Goal: Task Accomplishment & Management: Use online tool/utility

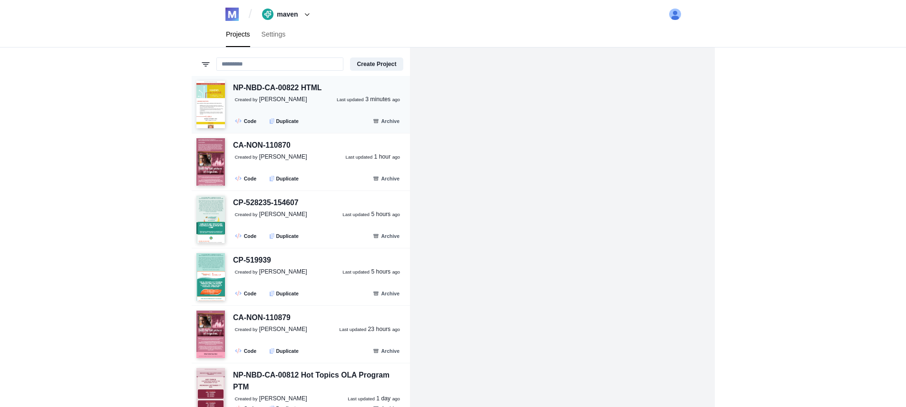
click at [307, 87] on div "NP-NBD-CA-00822 HTML" at bounding box center [277, 88] width 88 height 12
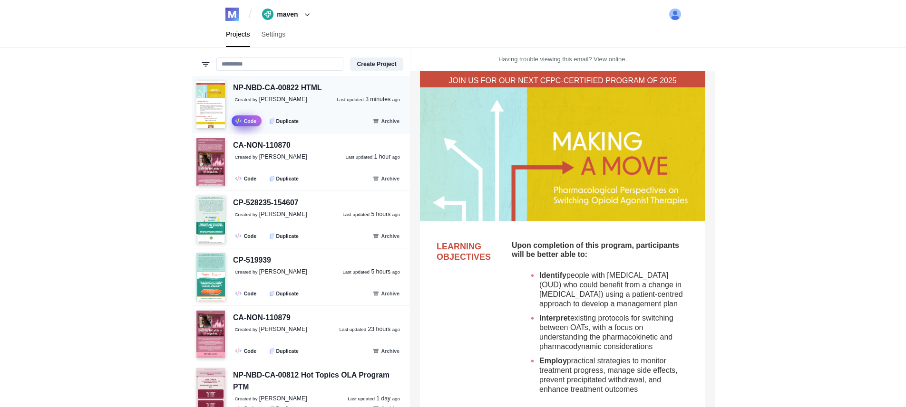
click at [235, 125] on link ".fa-secondary{opacity:.4} Code" at bounding box center [247, 121] width 30 height 11
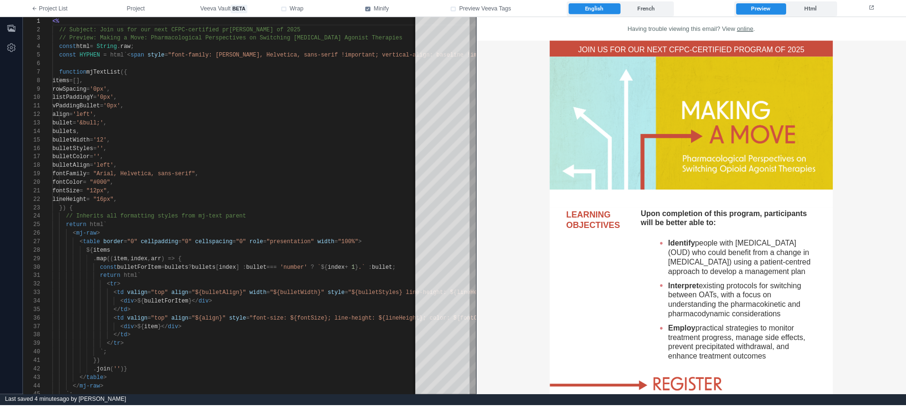
scroll to position [442, 0]
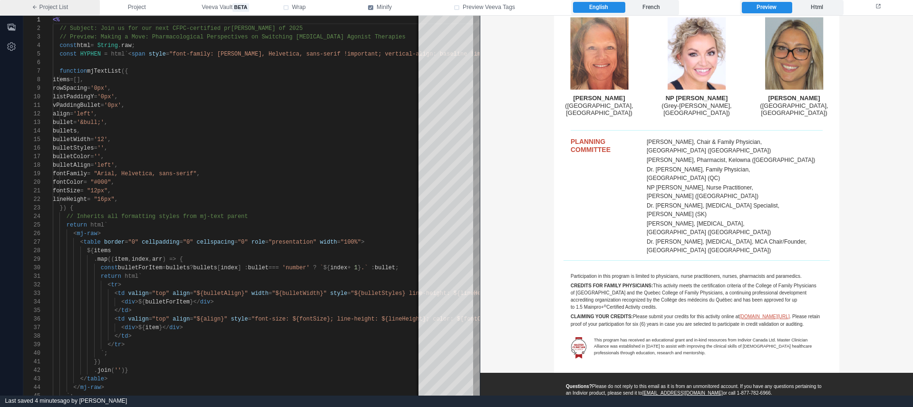
click at [54, 9] on link "Project List" at bounding box center [50, 7] width 100 height 15
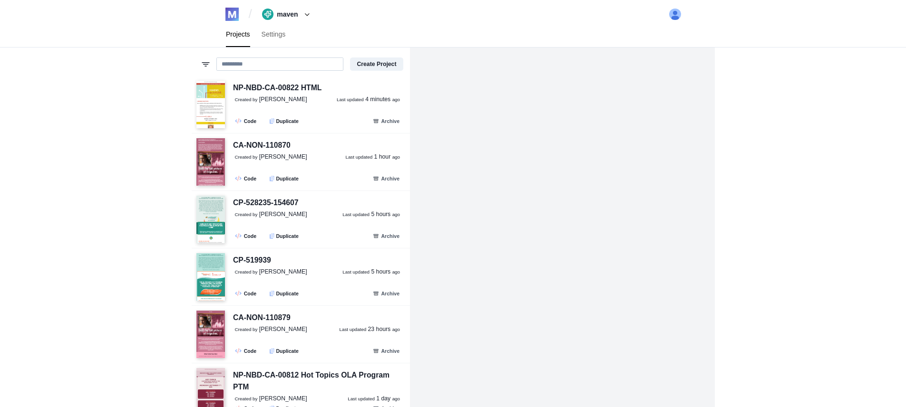
click at [241, 66] on input at bounding box center [279, 64] width 127 height 13
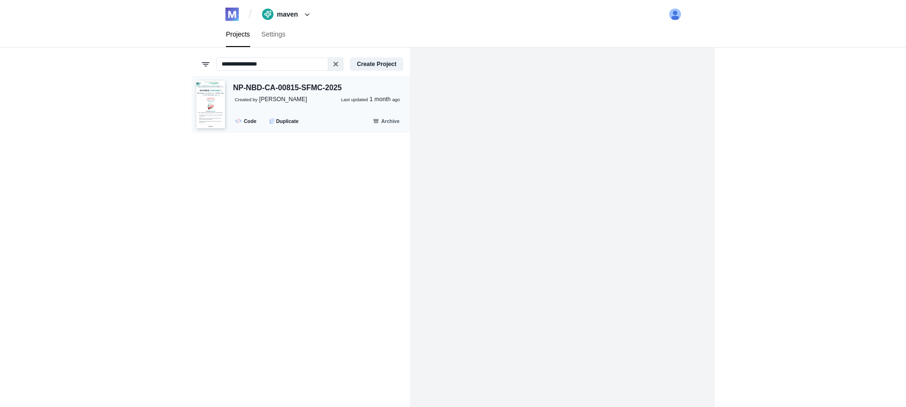
type input "**********"
click at [298, 91] on div "NP-NBD-CA-00815-SFMC-2025" at bounding box center [287, 88] width 108 height 12
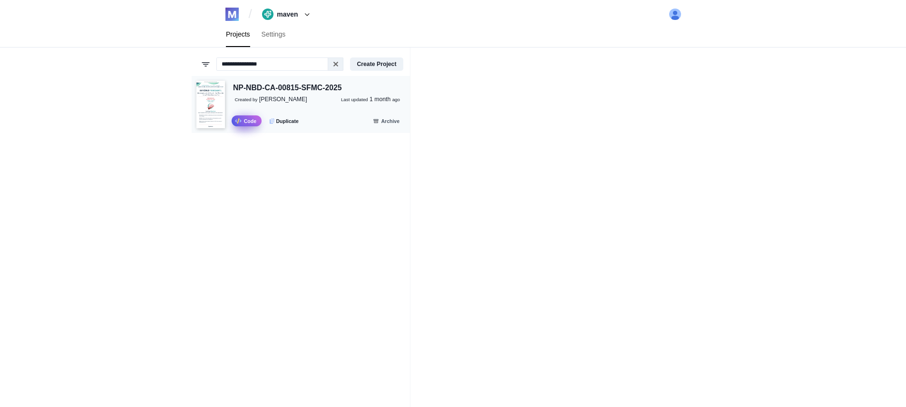
click at [239, 120] on icon ".fa-secondary{opacity:.4}" at bounding box center [238, 120] width 7 height 5
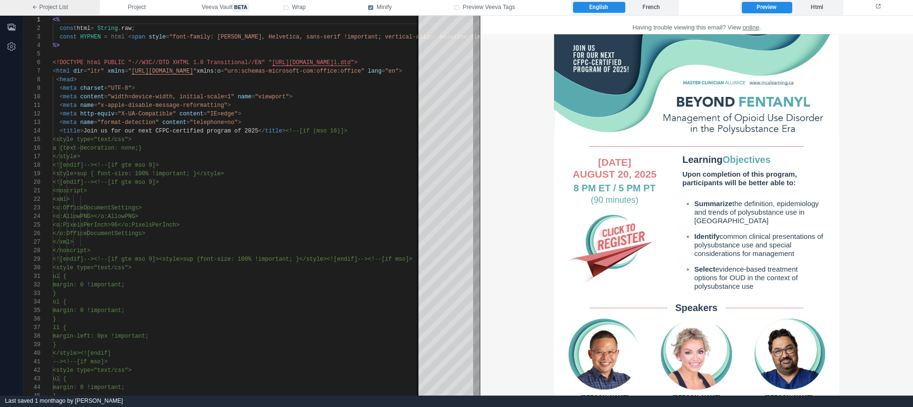
click at [28, 10] on link "Project List" at bounding box center [50, 7] width 100 height 15
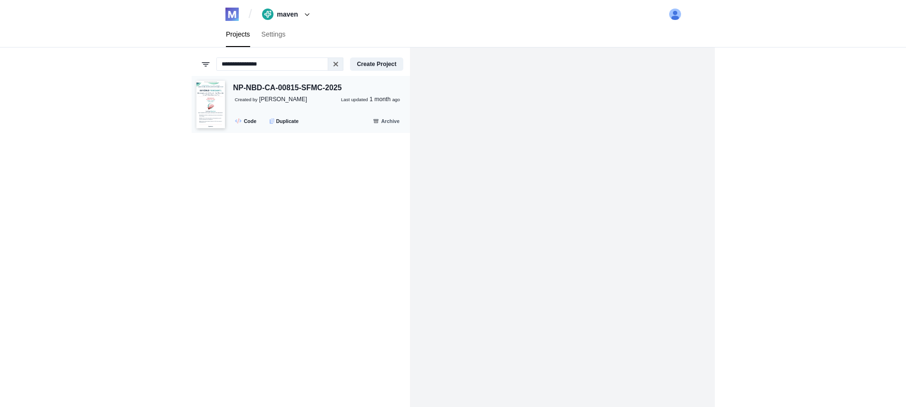
type input "**********"
click at [266, 89] on div "NP-NBD-CA-00815-SFMC-2025" at bounding box center [287, 88] width 108 height 12
